Goal: Task Accomplishment & Management: Complete application form

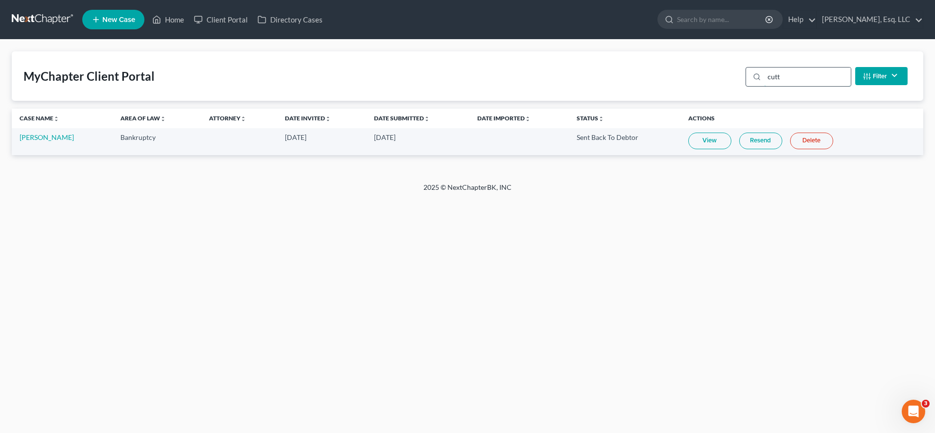
click at [802, 75] on input "cutt" at bounding box center [807, 77] width 87 height 19
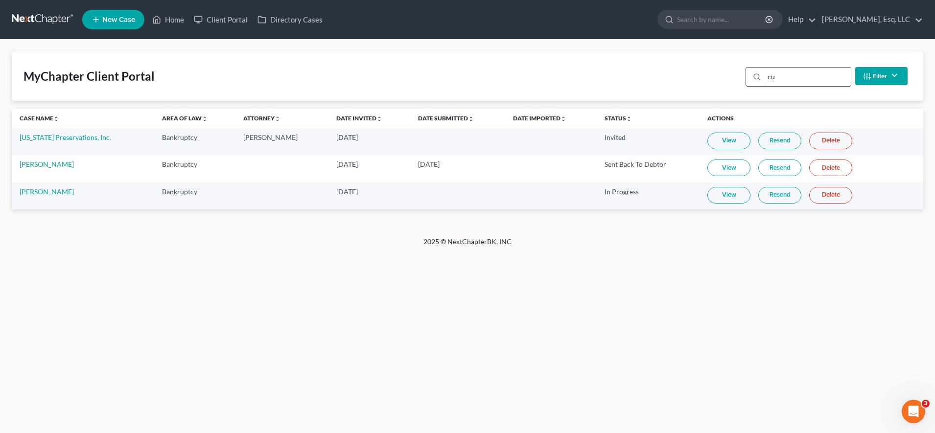
type input "c"
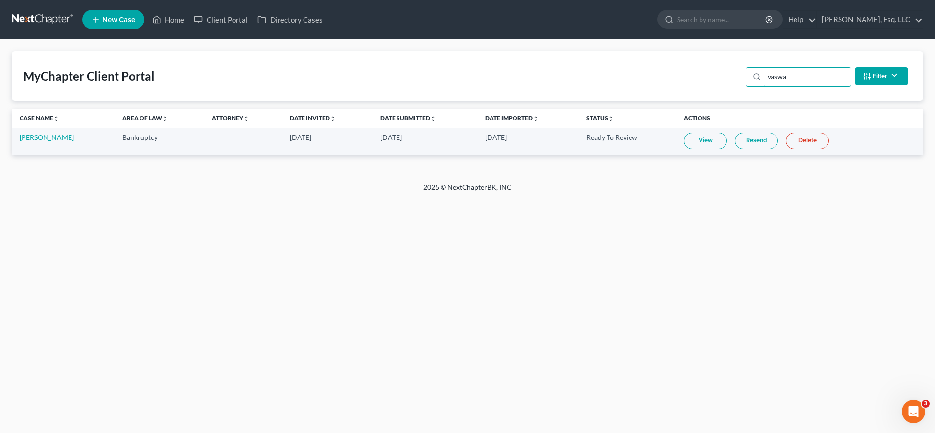
type input "vaswa"
click at [761, 136] on link "Resend" at bounding box center [756, 141] width 43 height 17
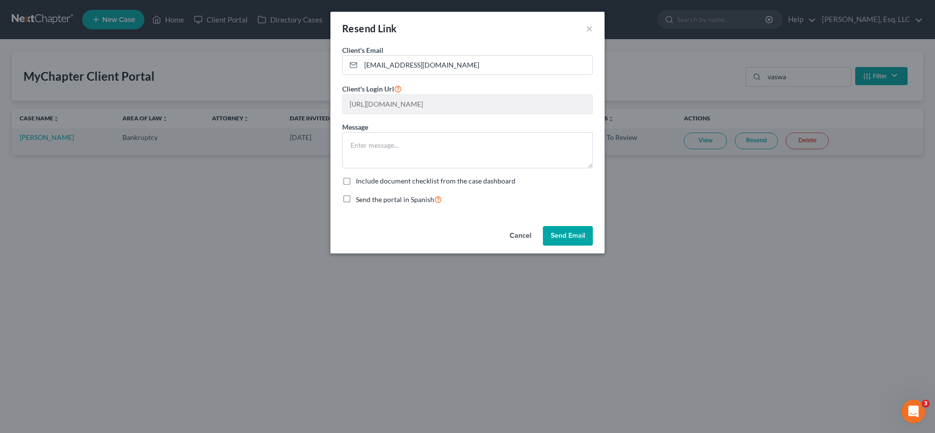
click at [570, 235] on button "Send Email" at bounding box center [568, 236] width 50 height 20
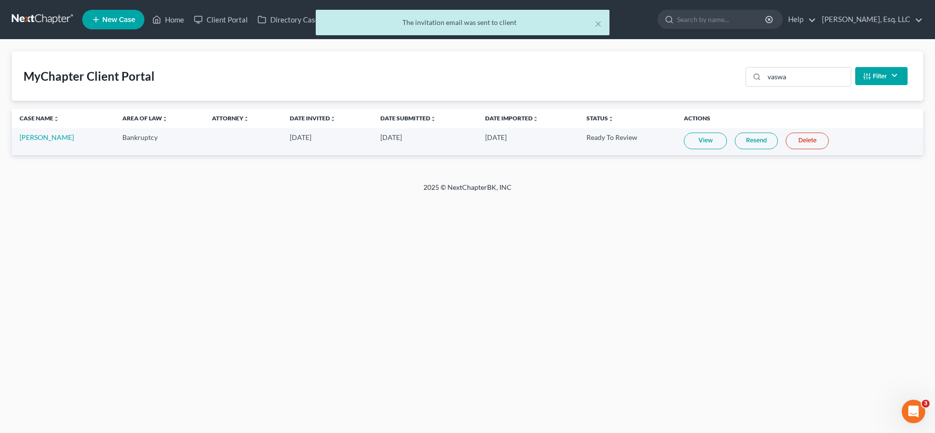
click at [755, 142] on link "Resend" at bounding box center [756, 141] width 43 height 17
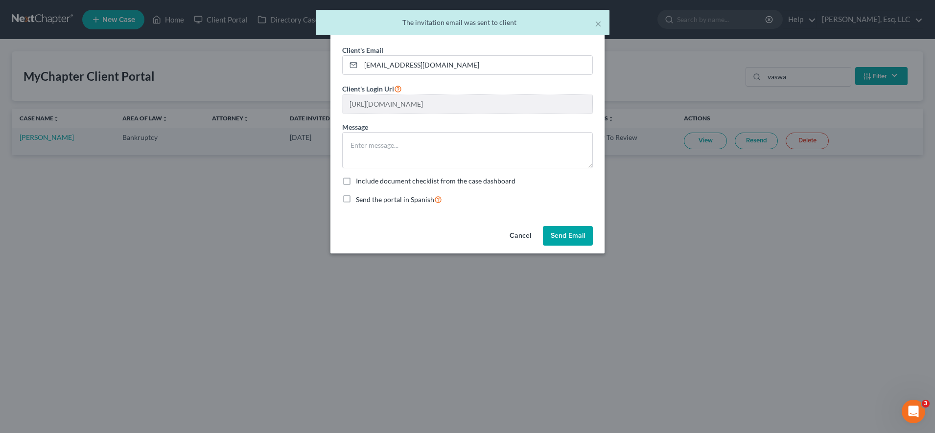
click at [565, 237] on button "Send Email" at bounding box center [568, 236] width 50 height 20
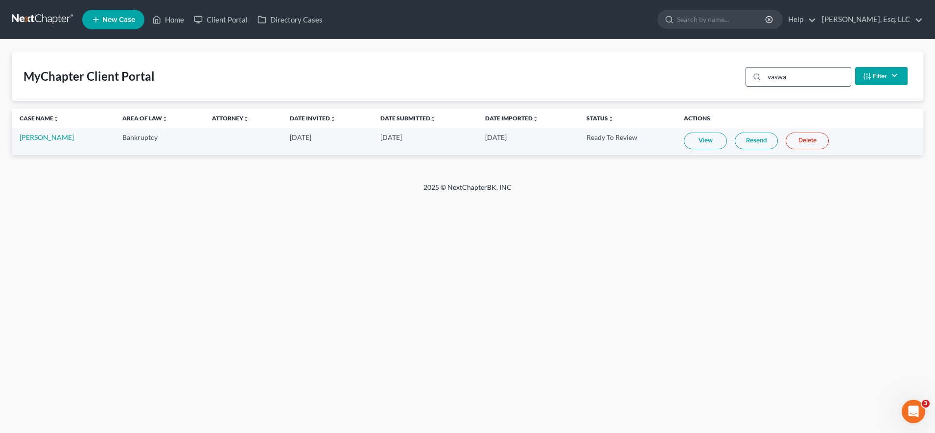
click at [804, 74] on input "vaswa" at bounding box center [807, 77] width 87 height 19
click at [752, 18] on input "search" at bounding box center [722, 19] width 90 height 18
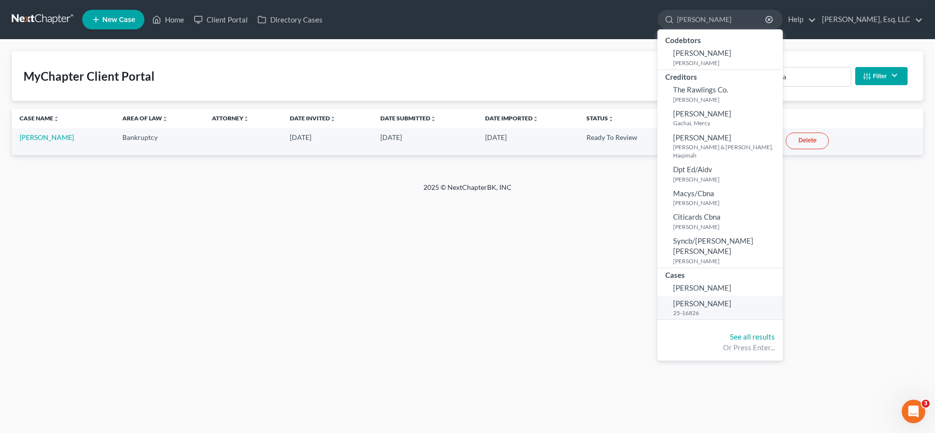
type input "[PERSON_NAME]"
click at [698, 299] on span "[PERSON_NAME]" at bounding box center [702, 303] width 58 height 9
select select "1"
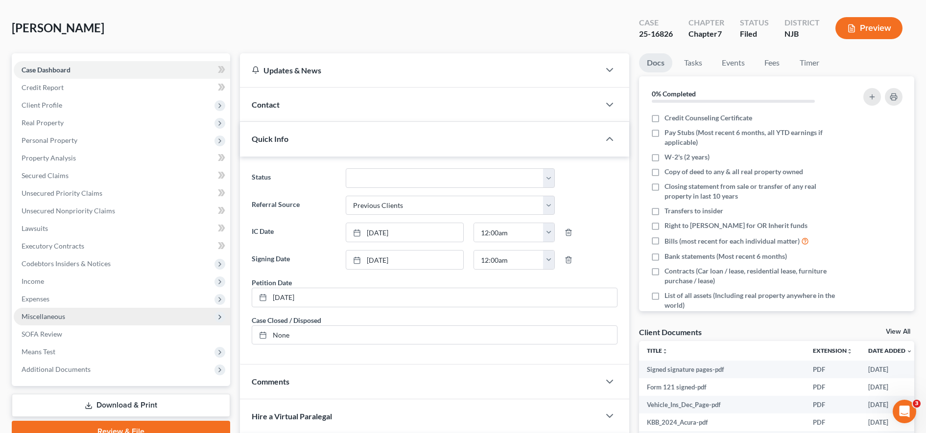
scroll to position [208, 0]
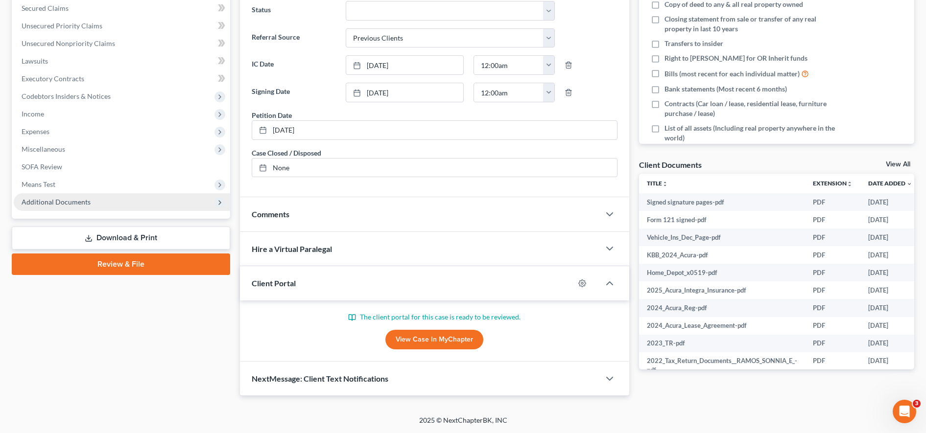
click at [65, 204] on span "Additional Documents" at bounding box center [56, 202] width 69 height 8
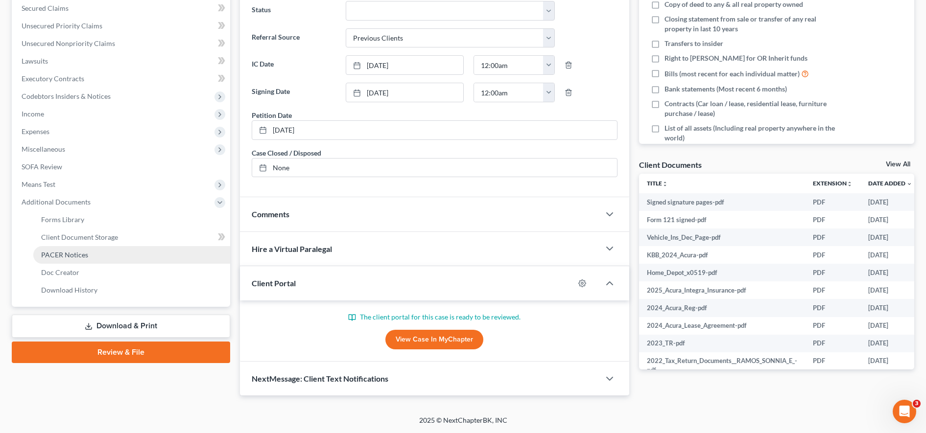
click at [61, 253] on span "PACER Notices" at bounding box center [64, 255] width 47 height 8
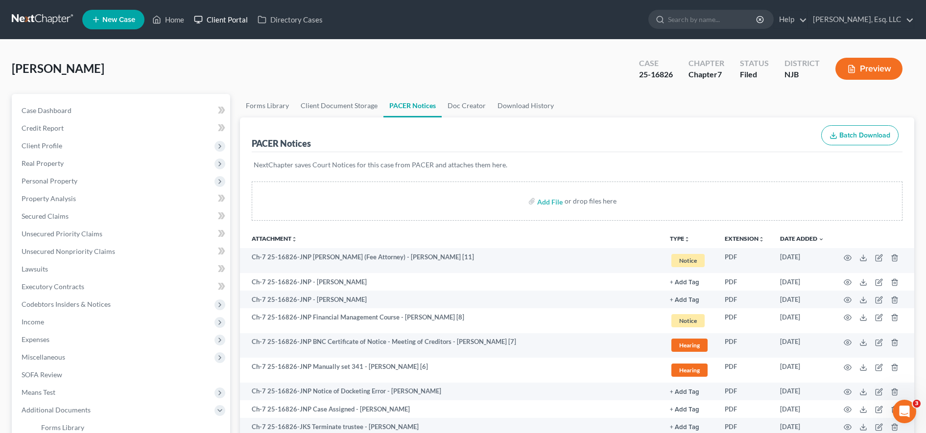
click at [230, 21] on link "Client Portal" at bounding box center [221, 20] width 64 height 18
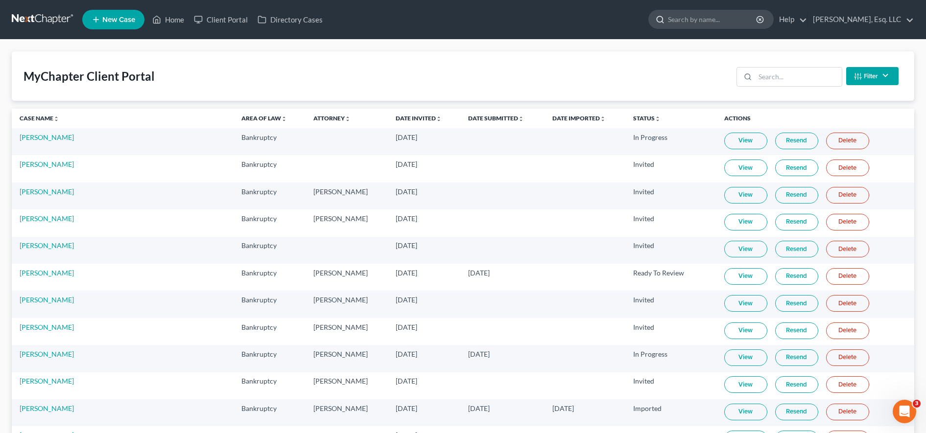
click at [720, 19] on input "search" at bounding box center [713, 19] width 90 height 18
click at [721, 22] on input "search" at bounding box center [713, 19] width 90 height 18
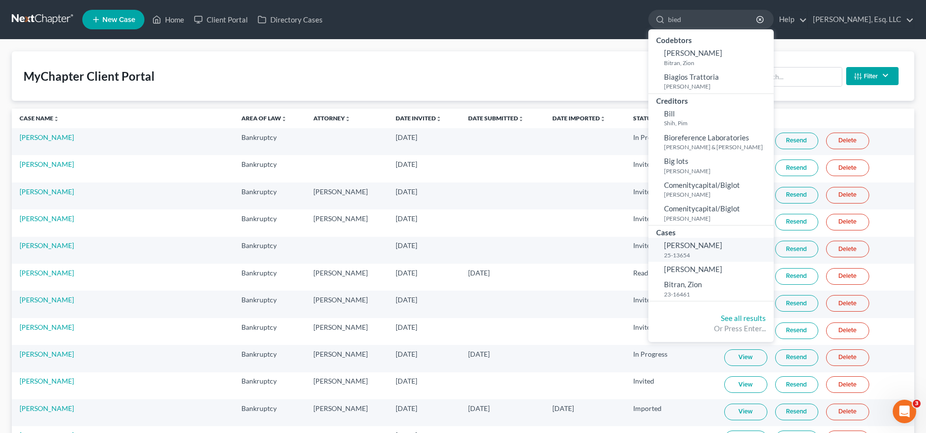
type input "bied"
click at [689, 242] on span "[PERSON_NAME]" at bounding box center [693, 245] width 58 height 9
select select "0"
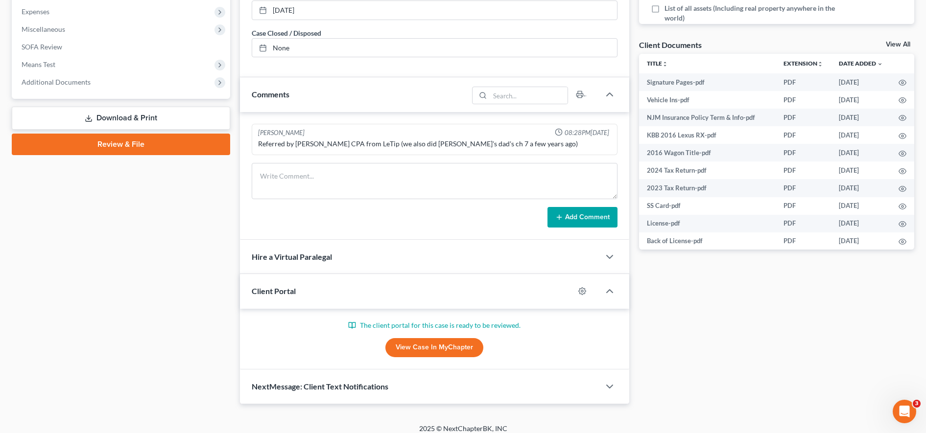
scroll to position [336, 0]
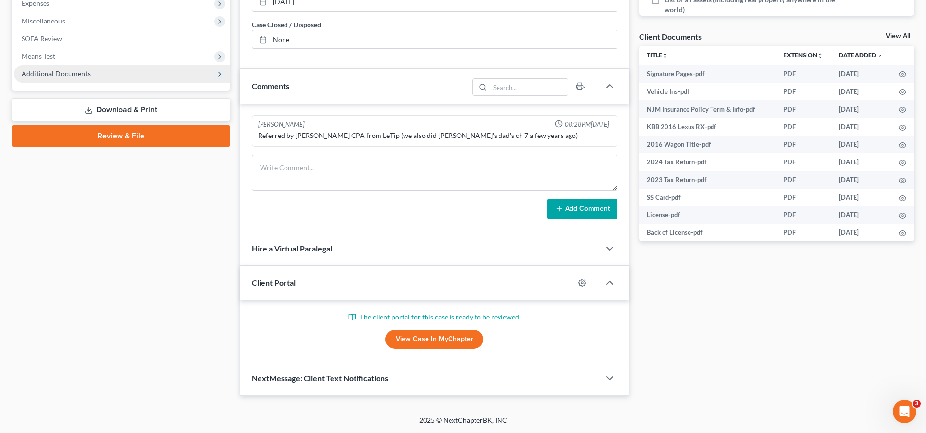
click at [95, 74] on span "Additional Documents" at bounding box center [122, 74] width 216 height 18
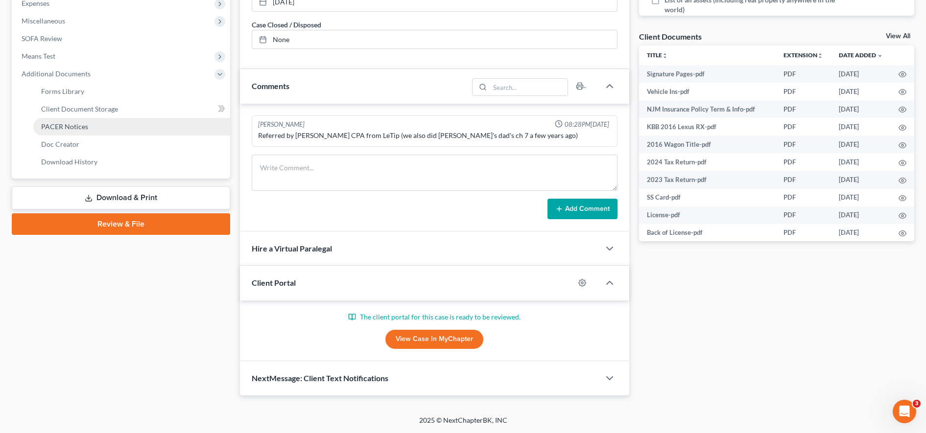
click at [98, 129] on link "PACER Notices" at bounding box center [131, 127] width 197 height 18
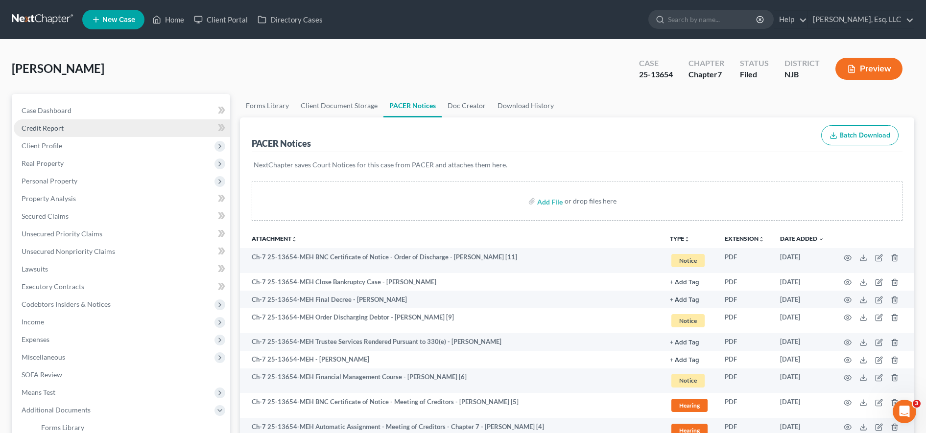
click at [118, 128] on link "Credit Report" at bounding box center [122, 128] width 216 height 18
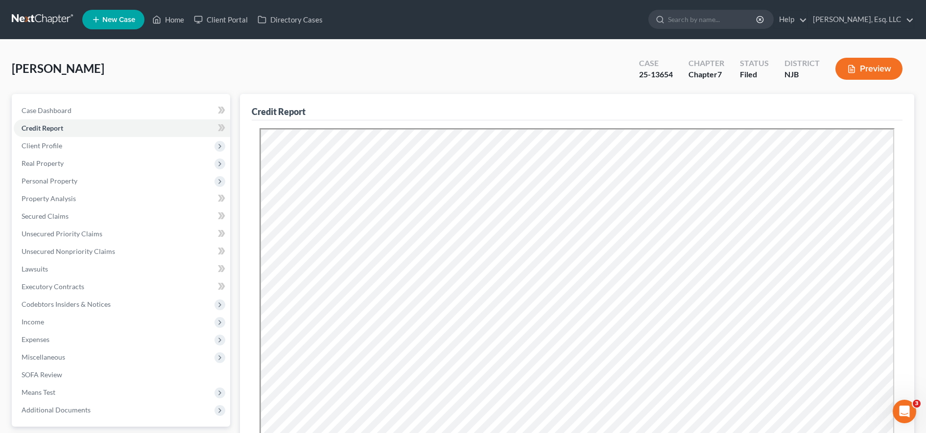
scroll to position [210, 0]
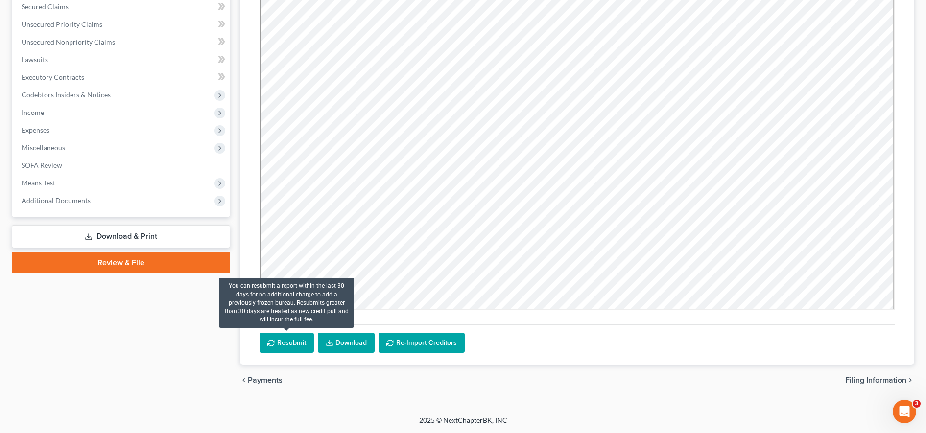
click at [270, 335] on button "Resubmit" at bounding box center [287, 343] width 54 height 21
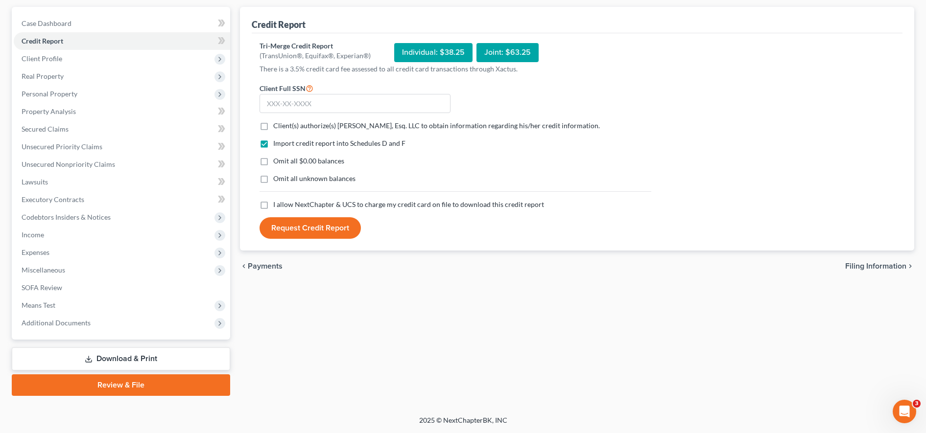
scroll to position [87, 0]
click at [273, 181] on label "Omit all unknown balances" at bounding box center [314, 179] width 82 height 10
click at [277, 180] on input "Omit all unknown balances" at bounding box center [280, 177] width 6 height 6
checkbox input "true"
click at [273, 124] on label "Client(s) authorize(s) [PERSON_NAME], Esq. LLC to obtain information regarding …" at bounding box center [436, 126] width 327 height 10
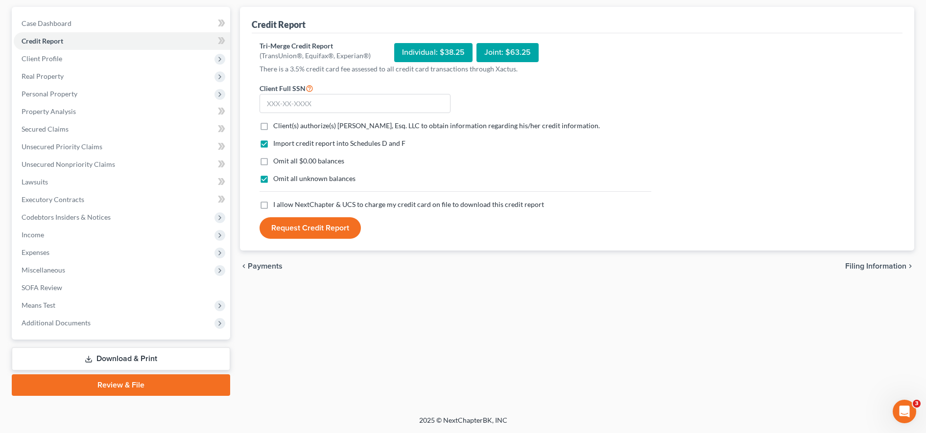
click at [277, 124] on input "Client(s) authorize(s) [PERSON_NAME], Esq. LLC to obtain information regarding …" at bounding box center [280, 124] width 6 height 6
checkbox input "true"
click at [273, 145] on label "Import credit report into Schedules D and F" at bounding box center [339, 144] width 132 height 10
click at [277, 145] on input "Import credit report into Schedules D and F" at bounding box center [280, 142] width 6 height 6
checkbox input "false"
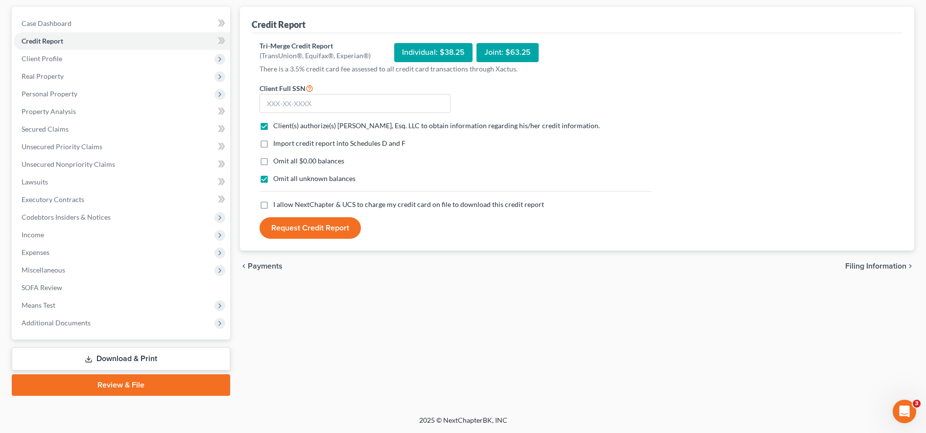
click at [273, 204] on label "I allow NextChapter & UCS to charge my credit card on file to download this cre…" at bounding box center [408, 205] width 271 height 10
click at [277, 204] on input "I allow NextChapter & UCS to charge my credit card on file to download this cre…" at bounding box center [280, 203] width 6 height 6
checkbox input "true"
click at [880, 114] on div "Tri-Merge Credit Report (TransUnion®, Equifax®, Experian®) Individual: $38.25 J…" at bounding box center [577, 140] width 635 height 198
click at [367, 99] on input "text" at bounding box center [355, 104] width 191 height 20
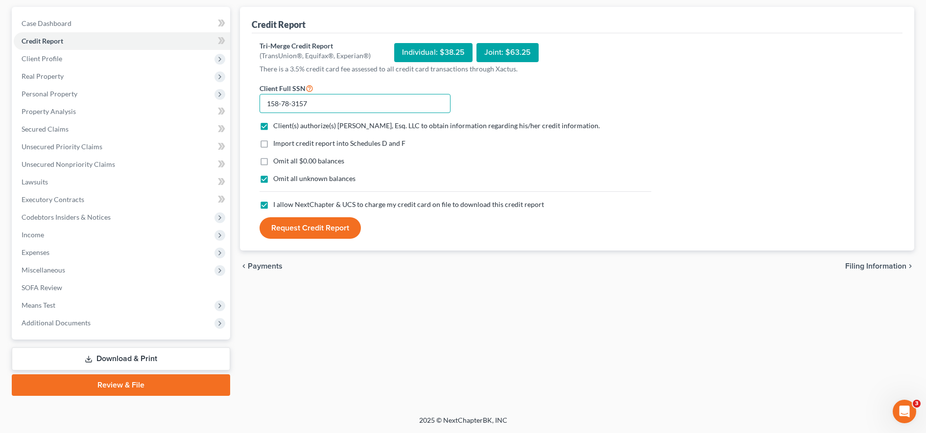
type input "158-78-3157"
click at [353, 229] on button "Request Credit Report" at bounding box center [310, 228] width 101 height 22
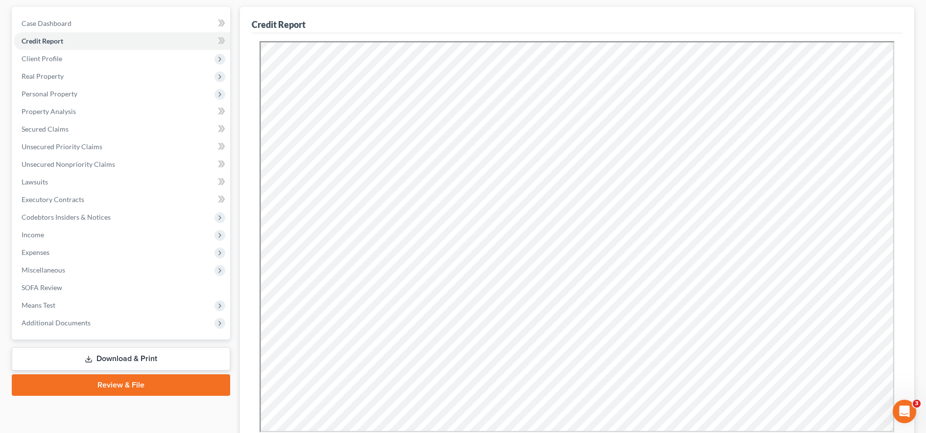
scroll to position [0, 0]
click at [538, 21] on div "Credit Report" at bounding box center [577, 20] width 651 height 26
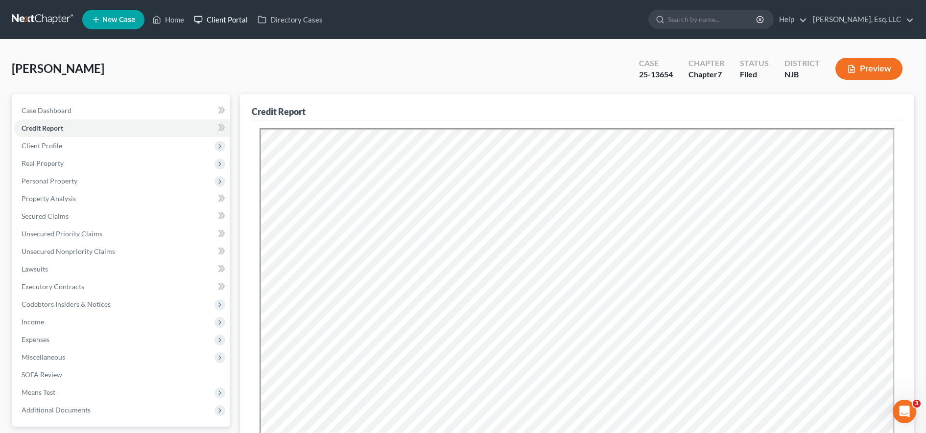
click at [233, 11] on link "Client Portal" at bounding box center [221, 20] width 64 height 18
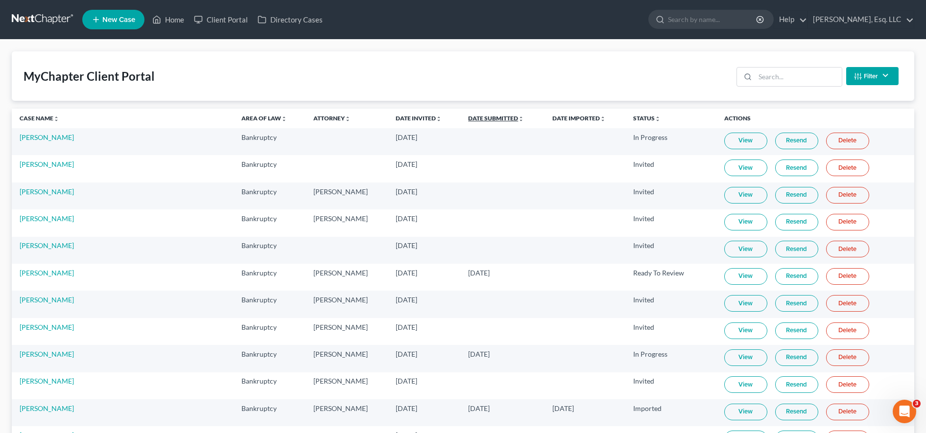
click at [485, 119] on link "Date Submitted unfold_more expand_more expand_less" at bounding box center [496, 118] width 56 height 7
click at [485, 117] on link "Date Submitted unfold_more expand_more expand_less" at bounding box center [496, 118] width 57 height 7
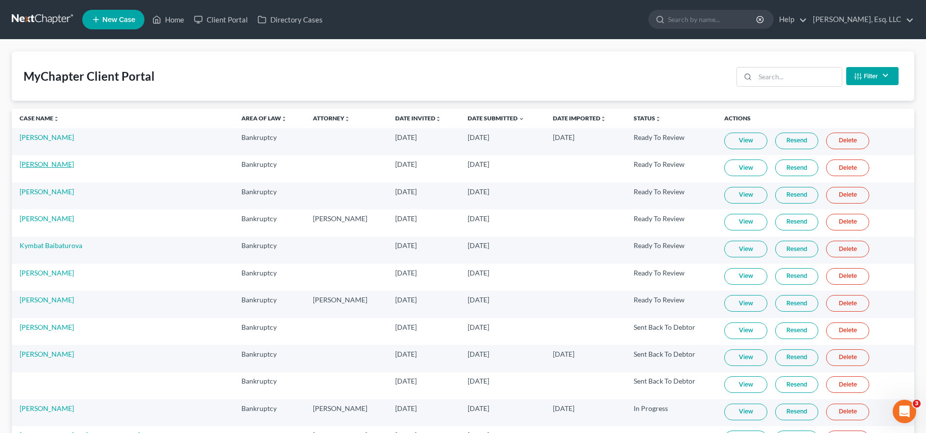
click at [44, 166] on link "[PERSON_NAME]" at bounding box center [47, 164] width 54 height 8
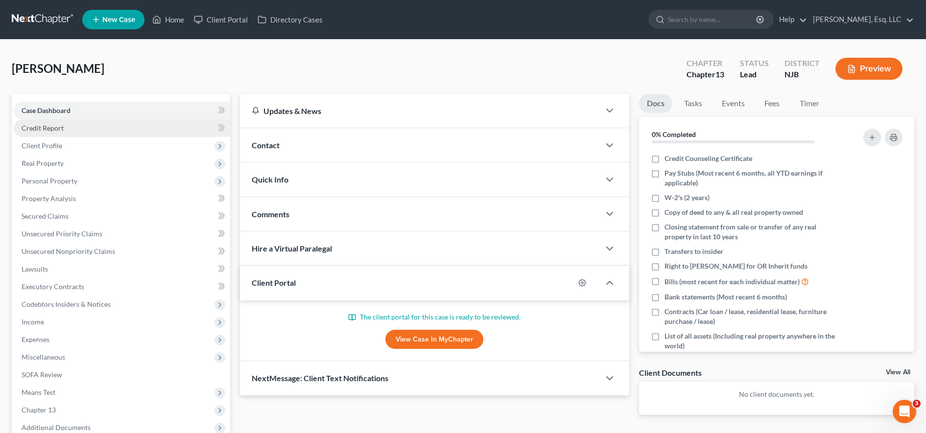
click at [84, 123] on link "Credit Report" at bounding box center [122, 128] width 216 height 18
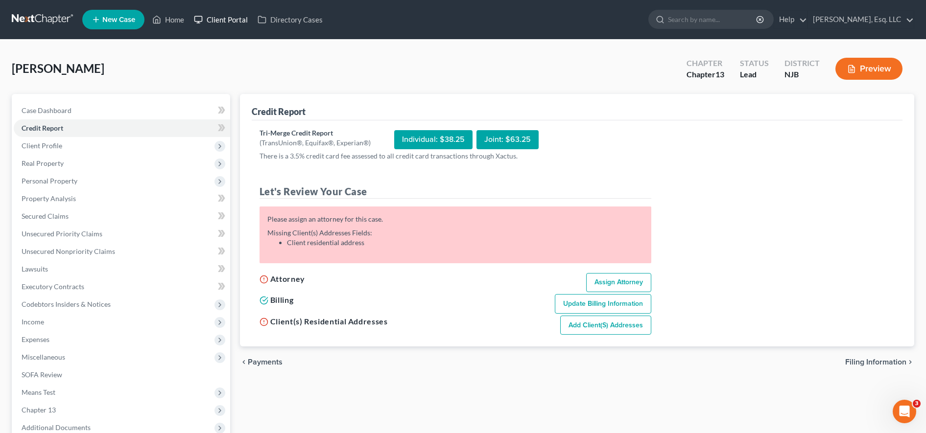
click at [231, 12] on link "Client Portal" at bounding box center [221, 20] width 64 height 18
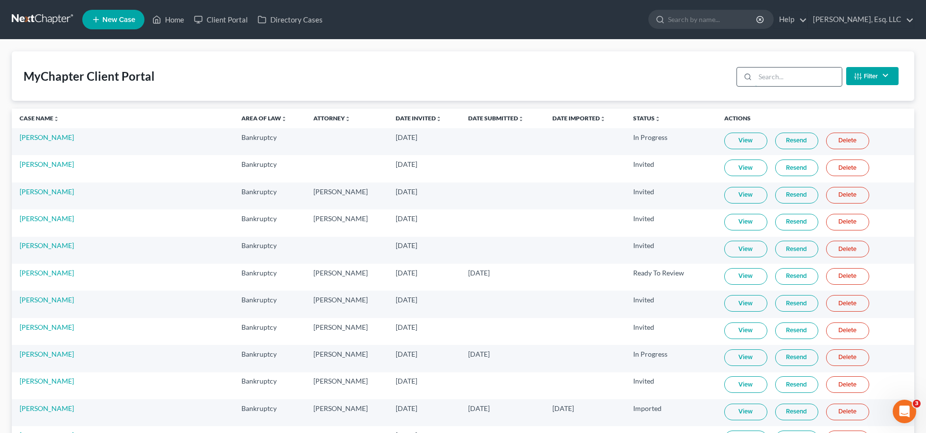
click at [818, 82] on input "search" at bounding box center [798, 77] width 87 height 19
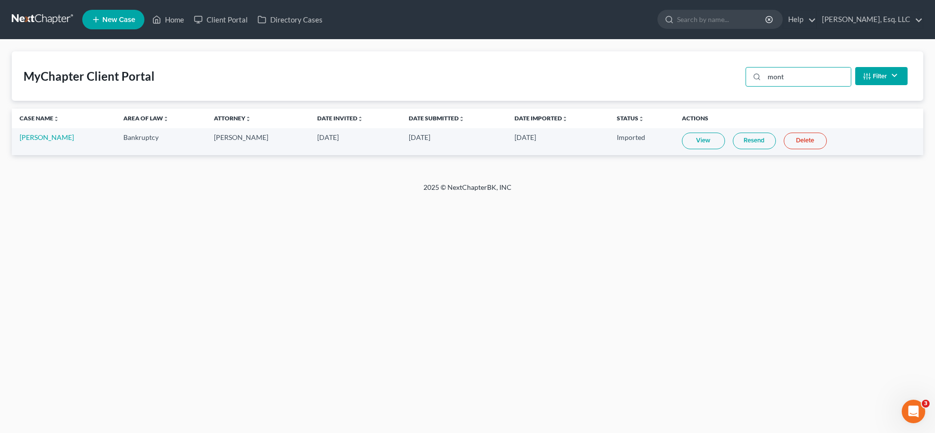
click at [739, 147] on link "Resend" at bounding box center [754, 141] width 43 height 17
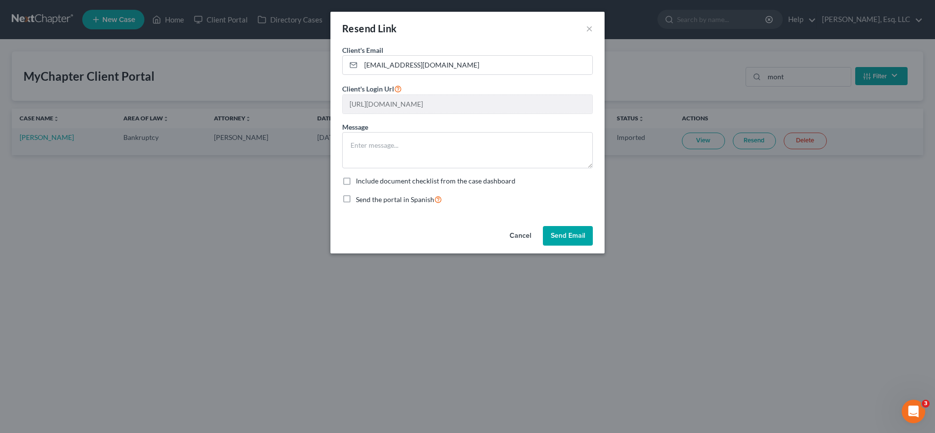
click at [563, 230] on button "Send Email" at bounding box center [568, 236] width 50 height 20
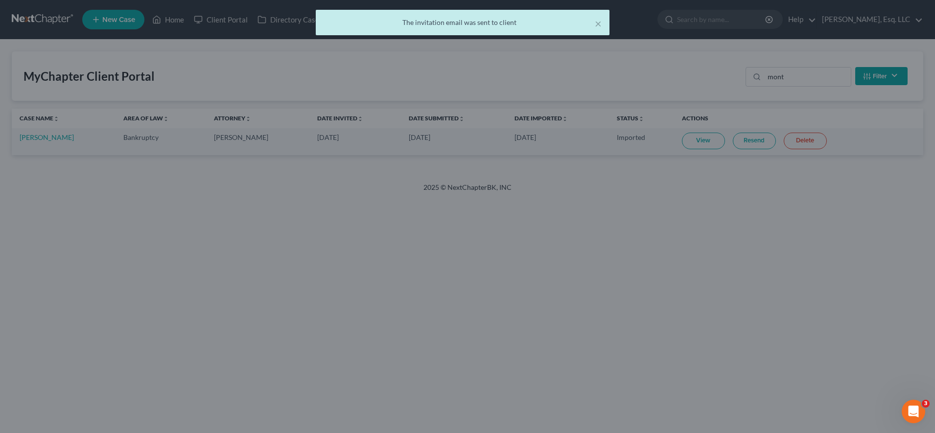
click at [733, 141] on link "Resend" at bounding box center [754, 141] width 43 height 17
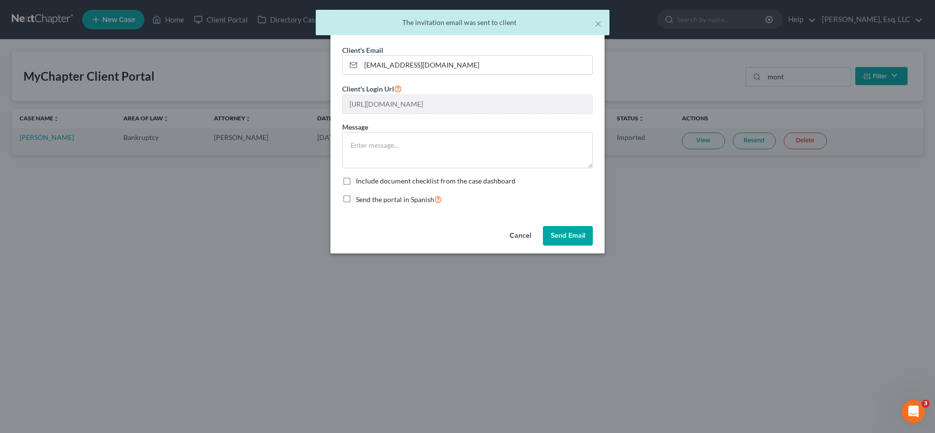
click at [572, 231] on button "Send Email" at bounding box center [568, 236] width 50 height 20
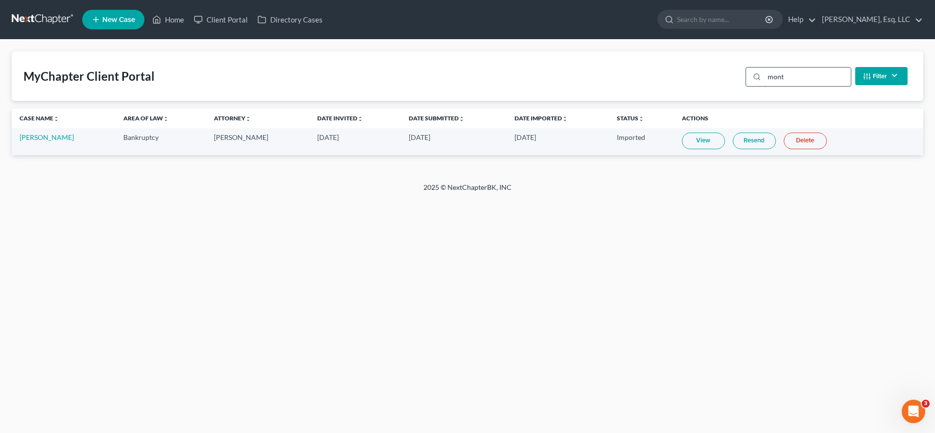
click at [795, 71] on input "mont" at bounding box center [807, 77] width 87 height 19
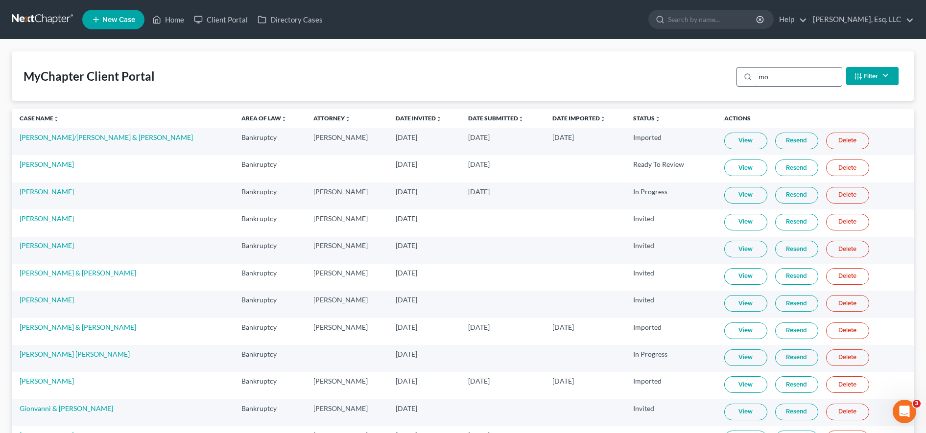
type input "m"
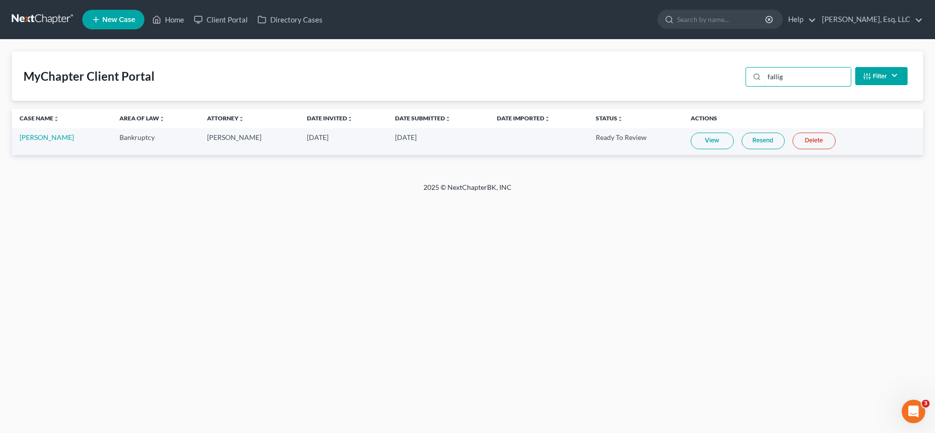
type input "fallig"
click at [51, 142] on td "[PERSON_NAME]" at bounding box center [62, 141] width 100 height 27
click at [52, 136] on link "[PERSON_NAME]" at bounding box center [47, 137] width 54 height 8
select select "0"
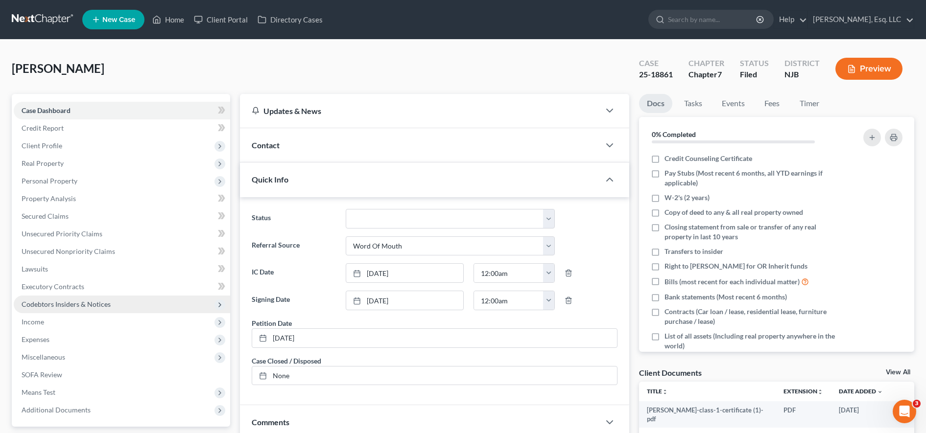
scroll to position [217, 0]
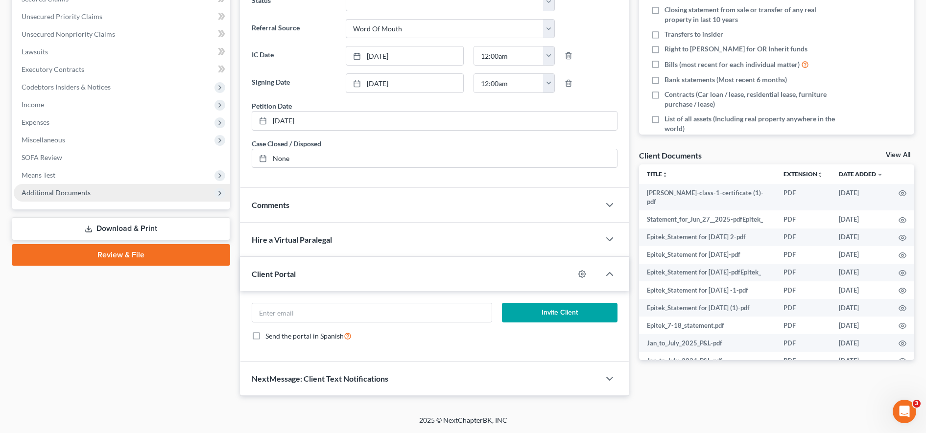
click at [71, 192] on span "Additional Documents" at bounding box center [56, 193] width 69 height 8
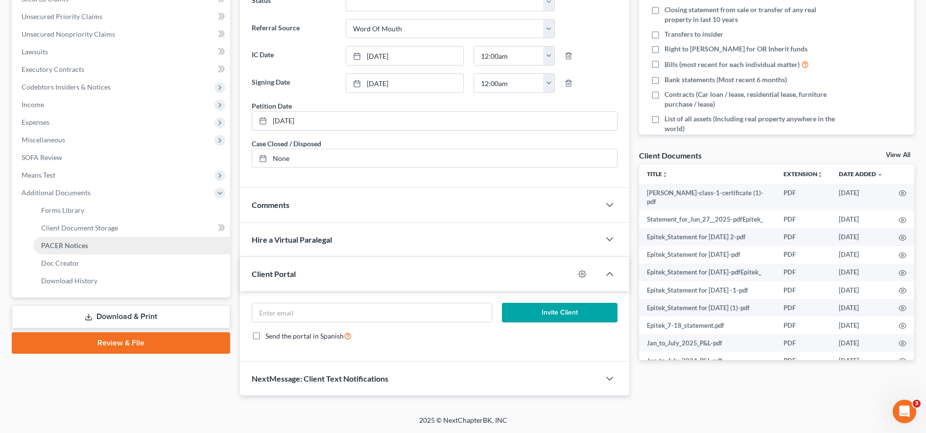
click at [60, 247] on span "PACER Notices" at bounding box center [64, 245] width 47 height 8
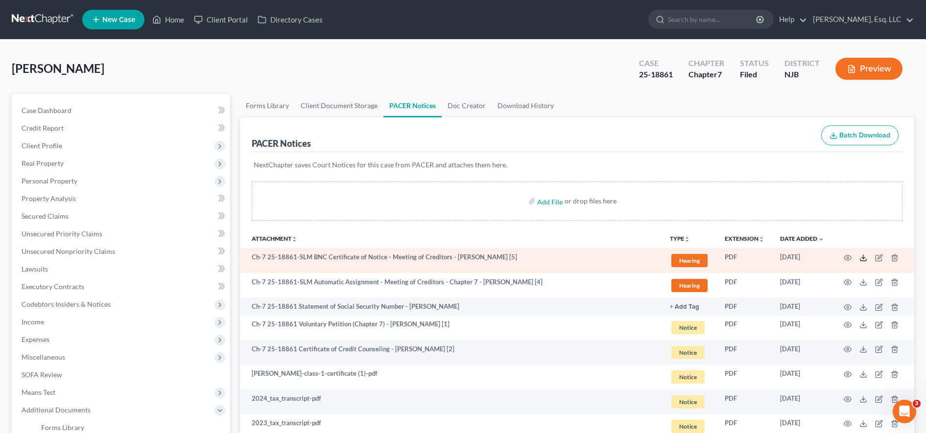
click at [861, 257] on icon at bounding box center [863, 258] width 8 height 8
